Goal: Information Seeking & Learning: Understand process/instructions

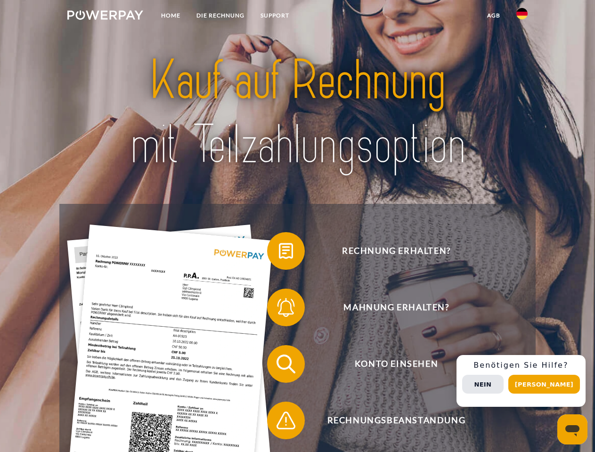
click at [105, 16] on img at bounding box center [105, 14] width 76 height 9
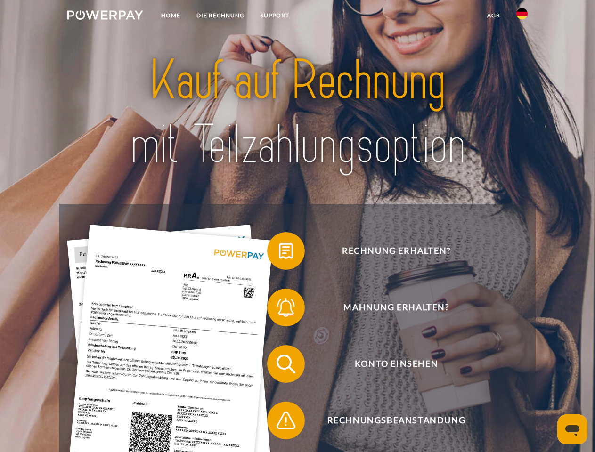
click at [522, 16] on img at bounding box center [521, 13] width 11 height 11
click at [493, 16] on link "agb" at bounding box center [493, 15] width 29 height 17
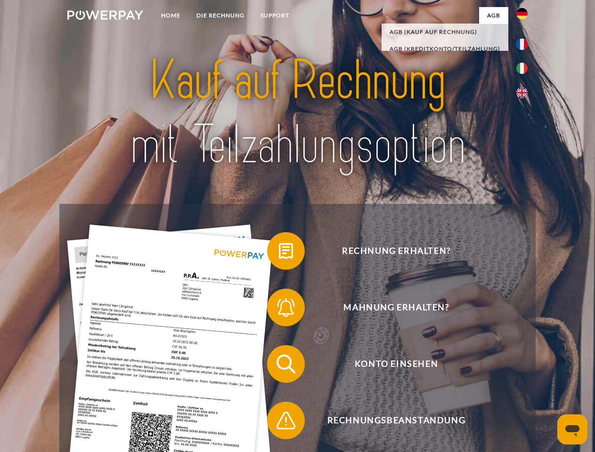
click at [279, 253] on span at bounding box center [271, 250] width 47 height 47
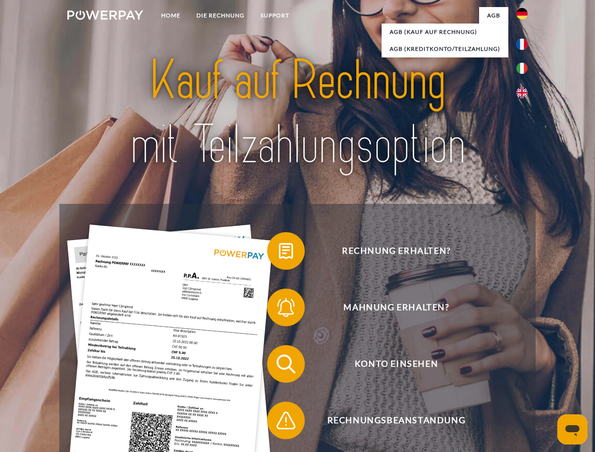
click at [279, 309] on span at bounding box center [271, 307] width 47 height 47
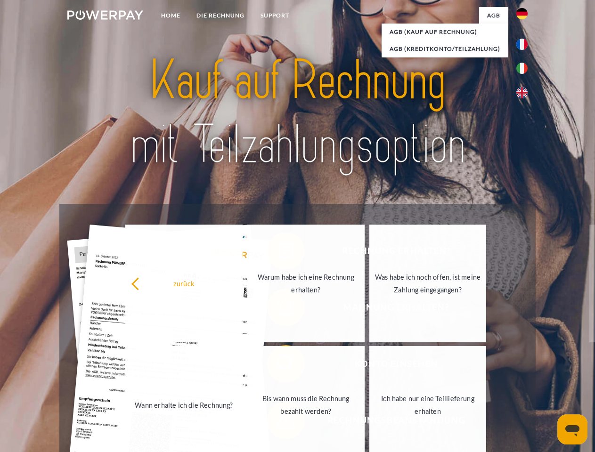
click at [279, 366] on link "Bis wann muss die Rechnung bezahlt werden?" at bounding box center [305, 405] width 117 height 118
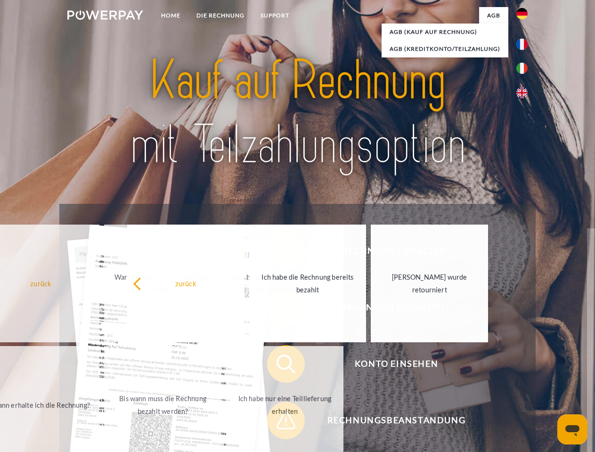
click at [279, 422] on span at bounding box center [271, 420] width 47 height 47
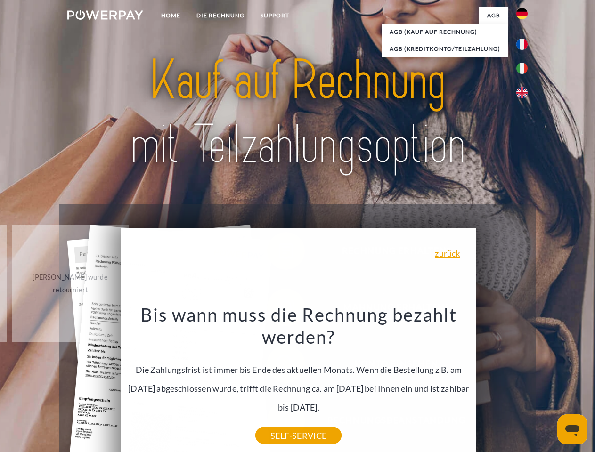
click at [524, 381] on div "Rechnung erhalten? Mahnung erhalten? Konto einsehen" at bounding box center [297, 392] width 476 height 377
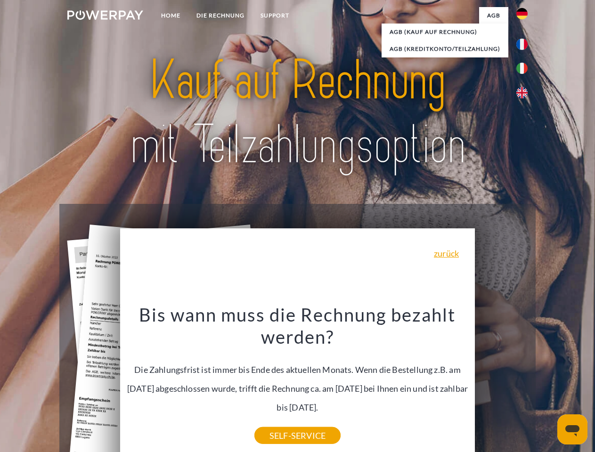
click at [501, 383] on span "Konto einsehen" at bounding box center [396, 364] width 231 height 38
click at [547, 384] on header "Home DIE RECHNUNG SUPPORT" at bounding box center [297, 325] width 595 height 650
